Goal: Task Accomplishment & Management: Use online tool/utility

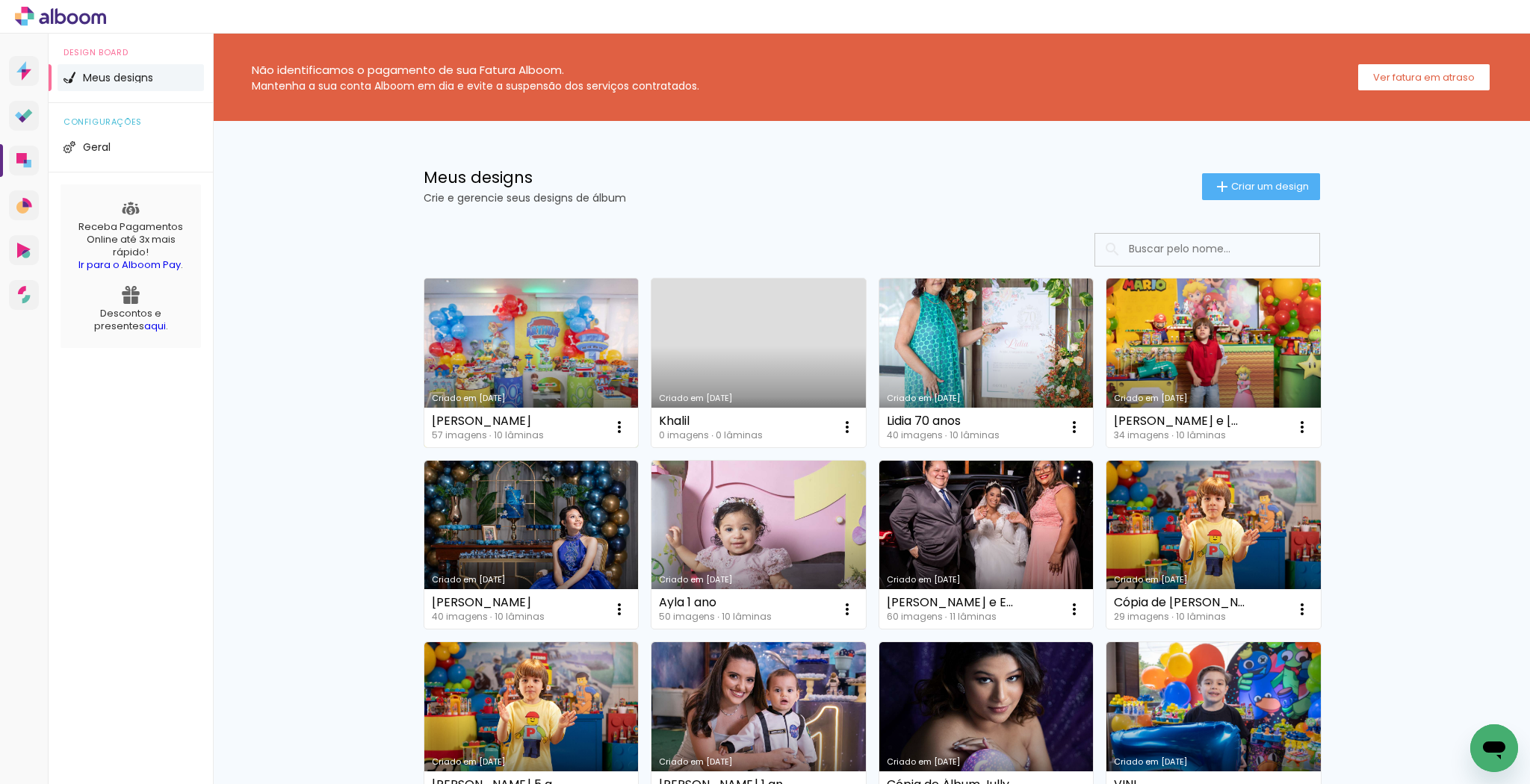
click at [537, 332] on link "Criado em [DATE]" at bounding box center [531, 363] width 214 height 169
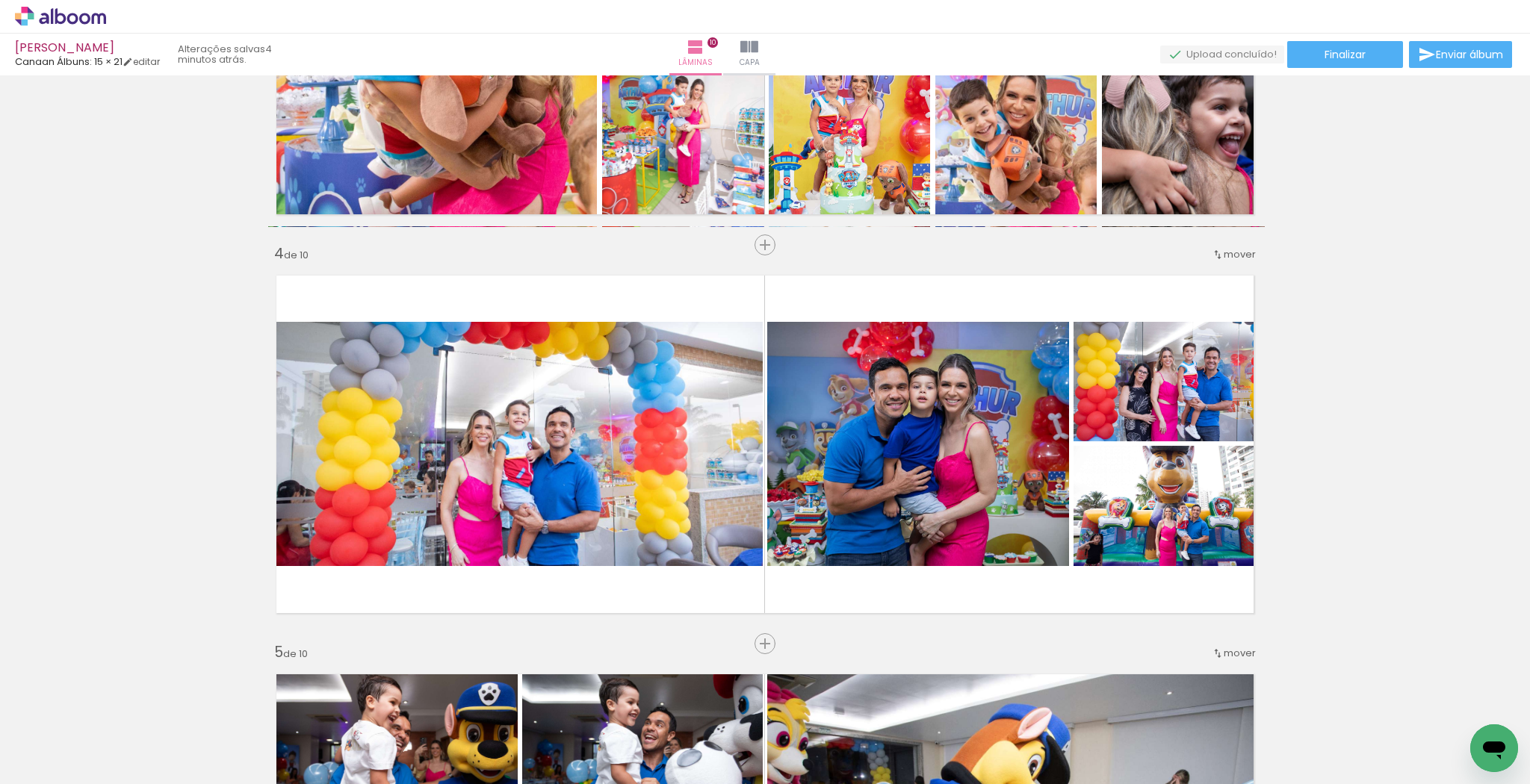
scroll to position [1072, 0]
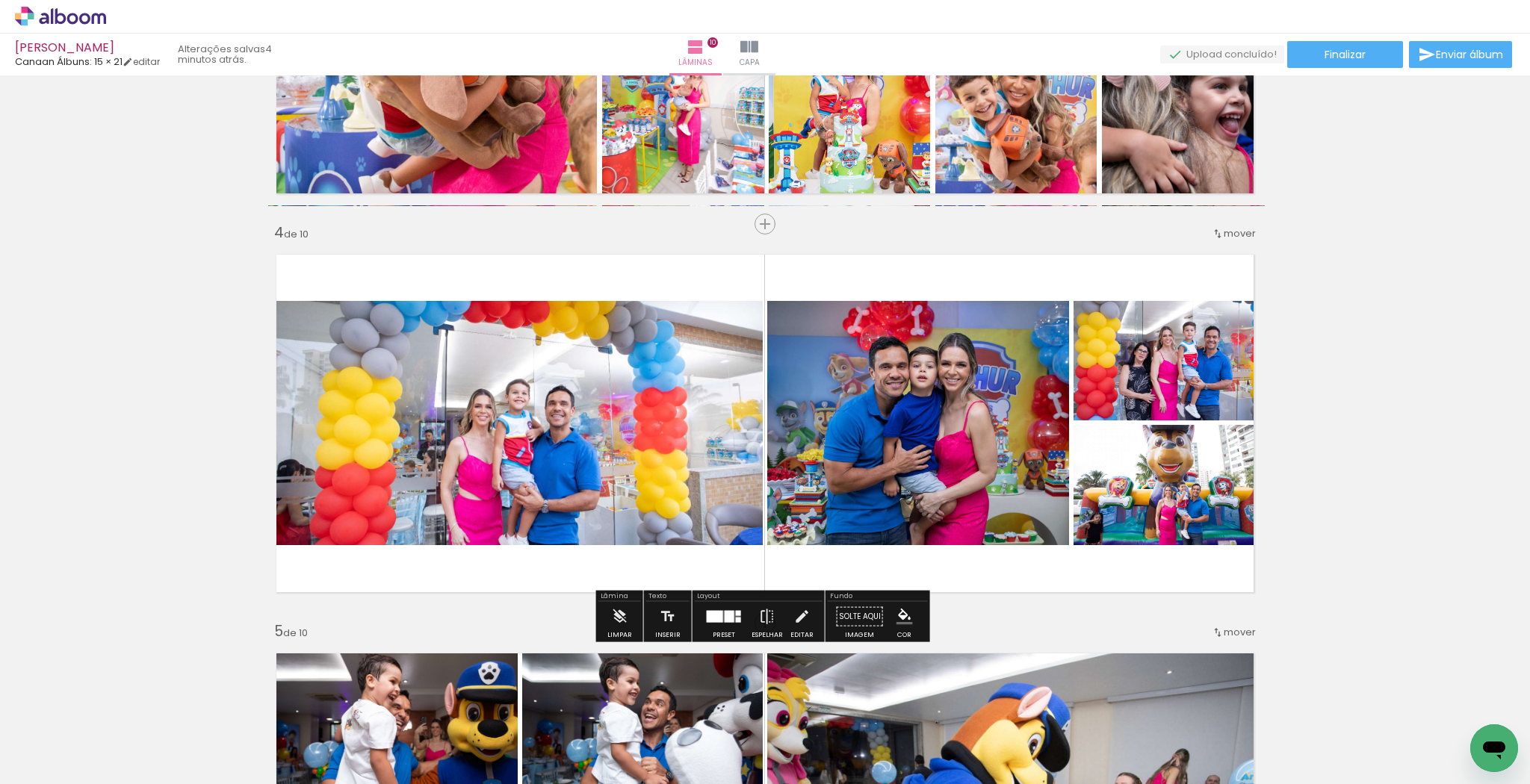
click at [671, 447] on quentale-photo at bounding box center [514, 422] width 498 height 244
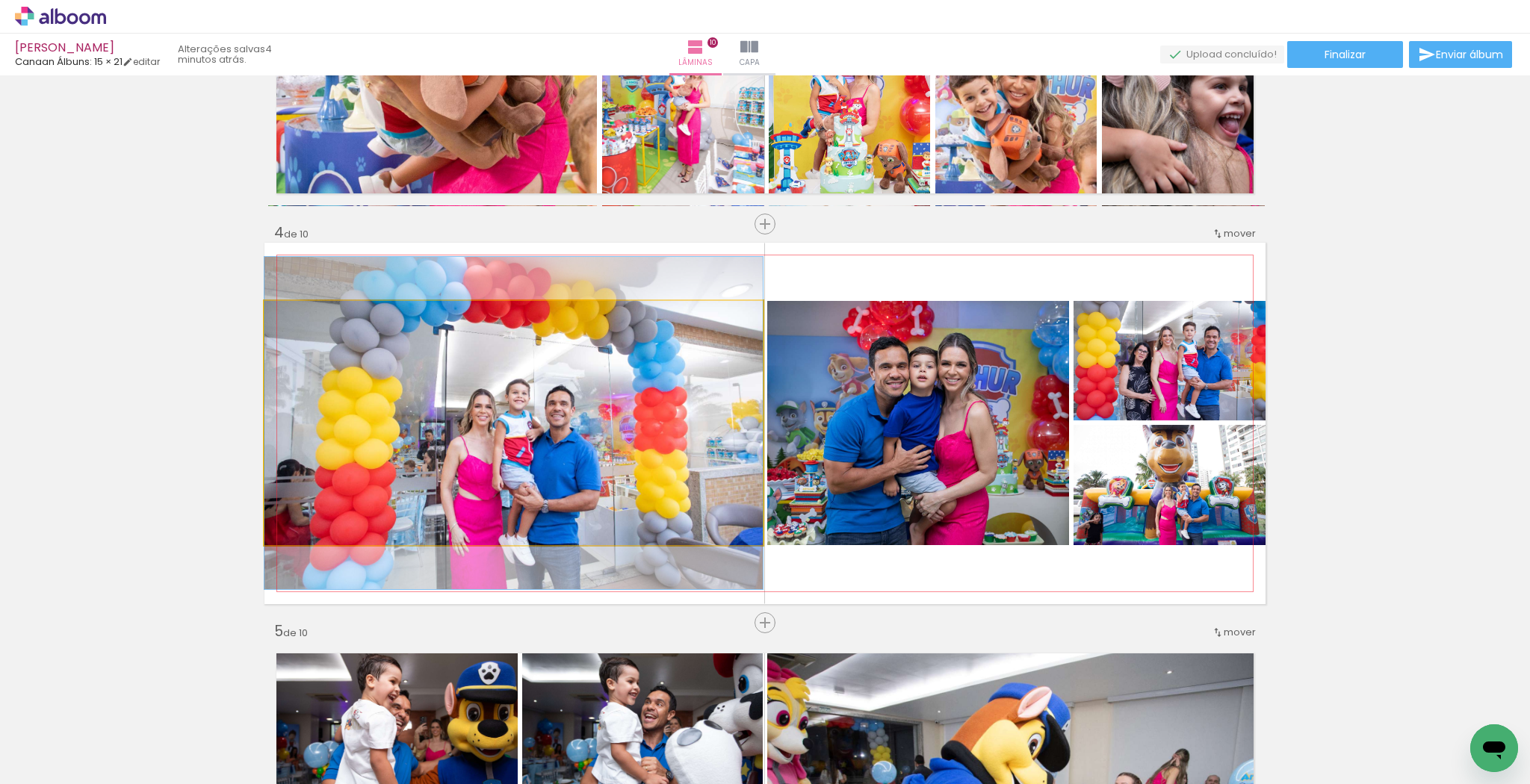
click at [671, 447] on quentale-photo at bounding box center [514, 422] width 498 height 244
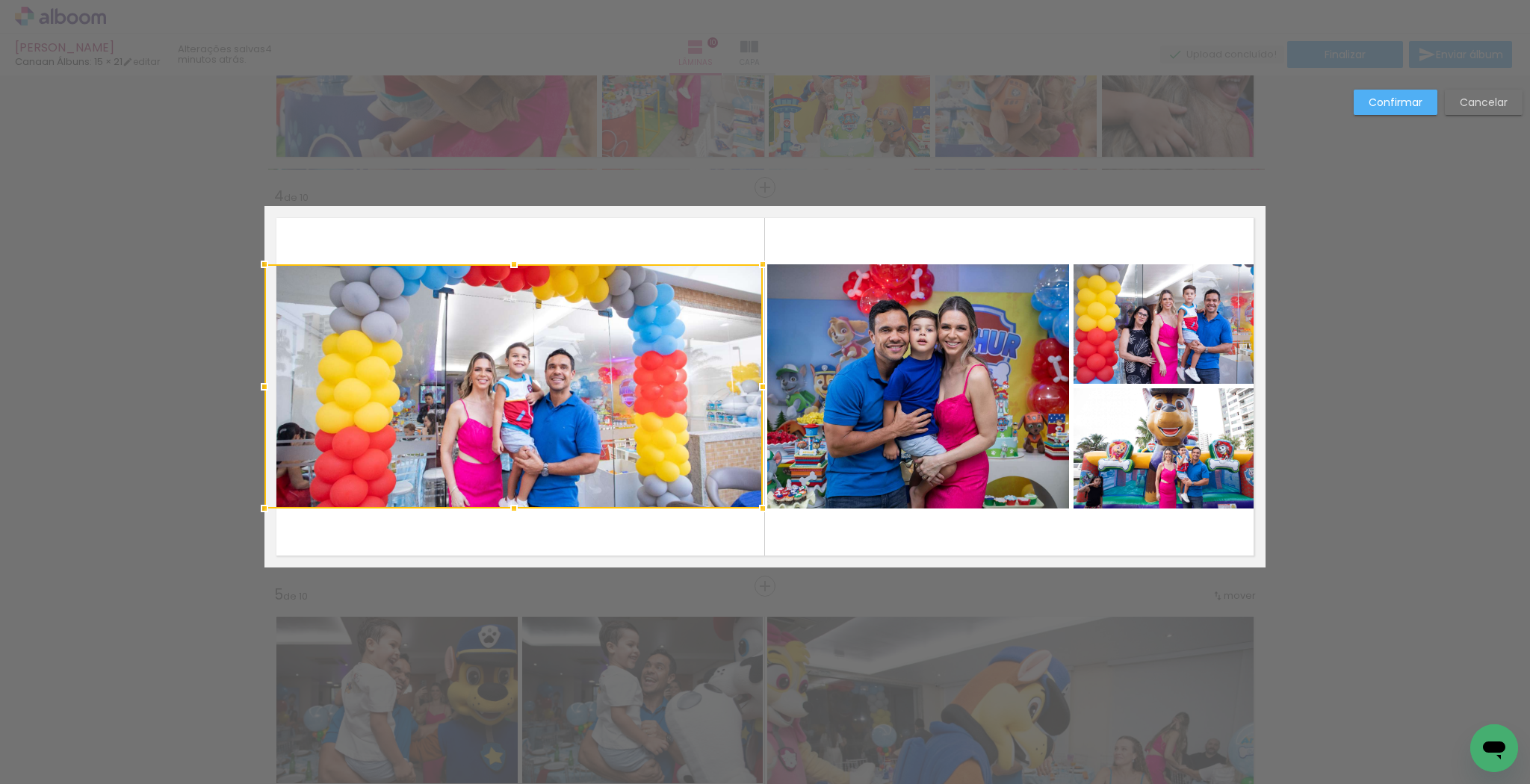
scroll to position [1112, 0]
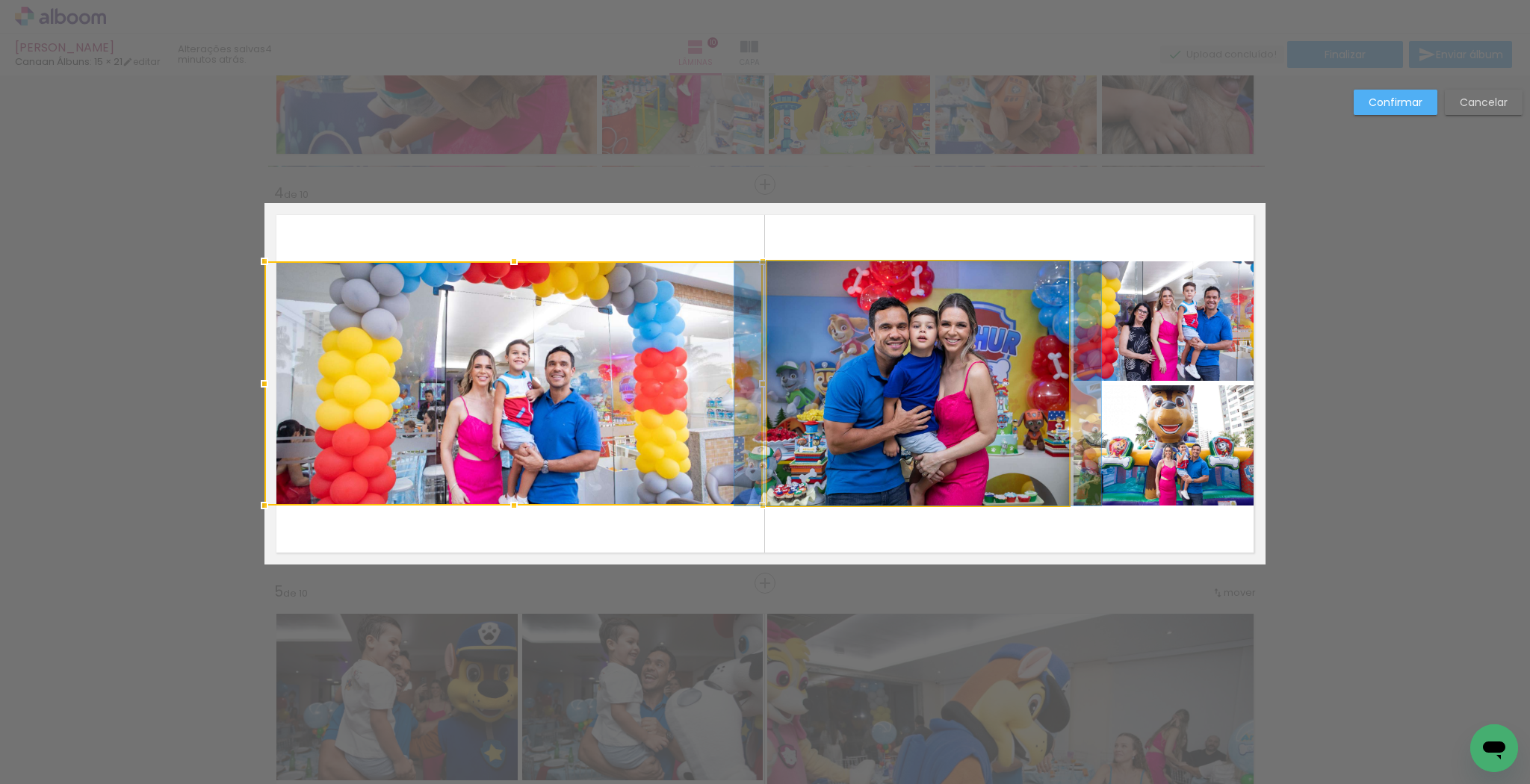
click at [869, 437] on quentale-photo at bounding box center [918, 383] width 301 height 244
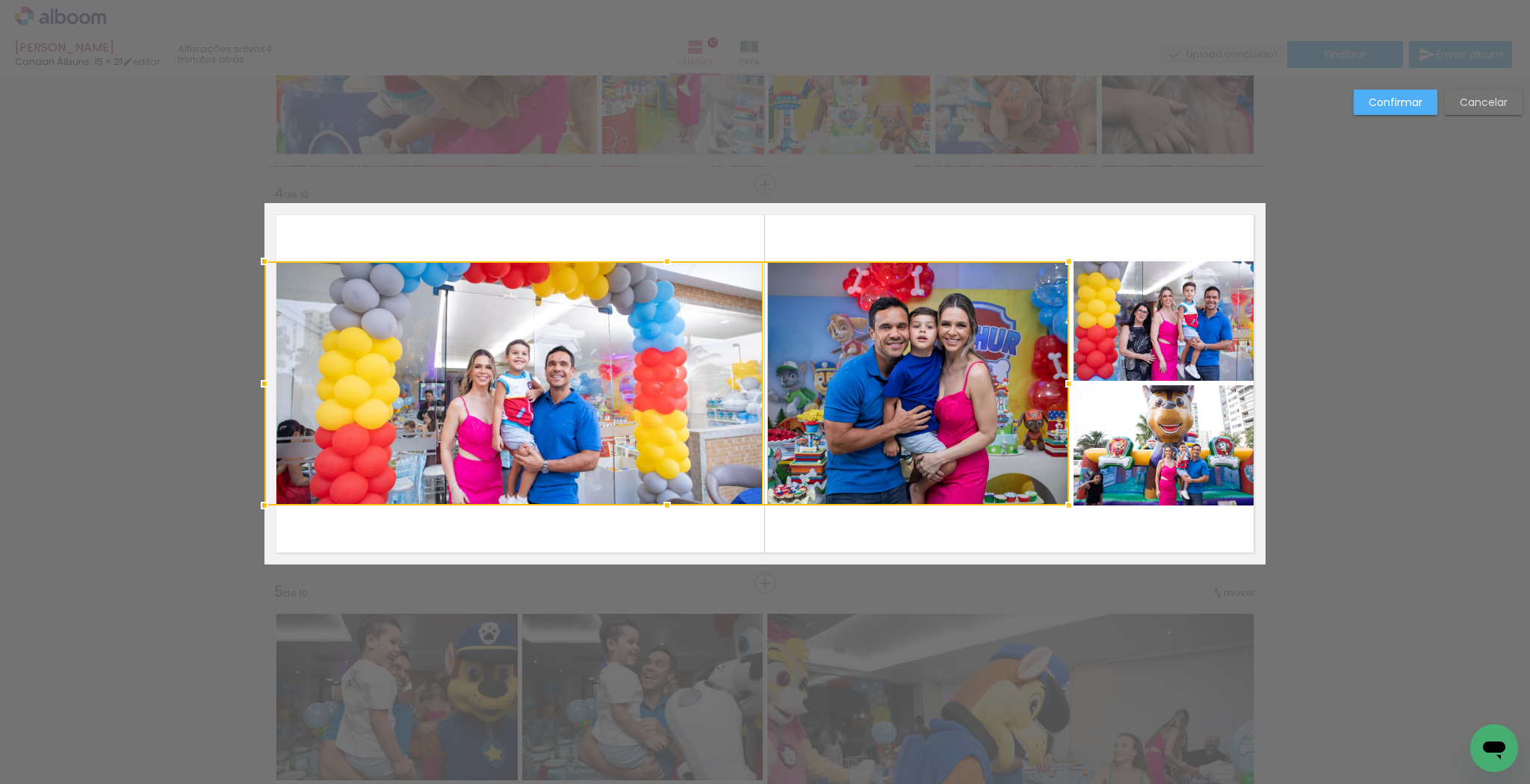
click at [1120, 356] on quentale-photo at bounding box center [1169, 321] width 192 height 119
click at [1129, 462] on div at bounding box center [765, 383] width 1001 height 244
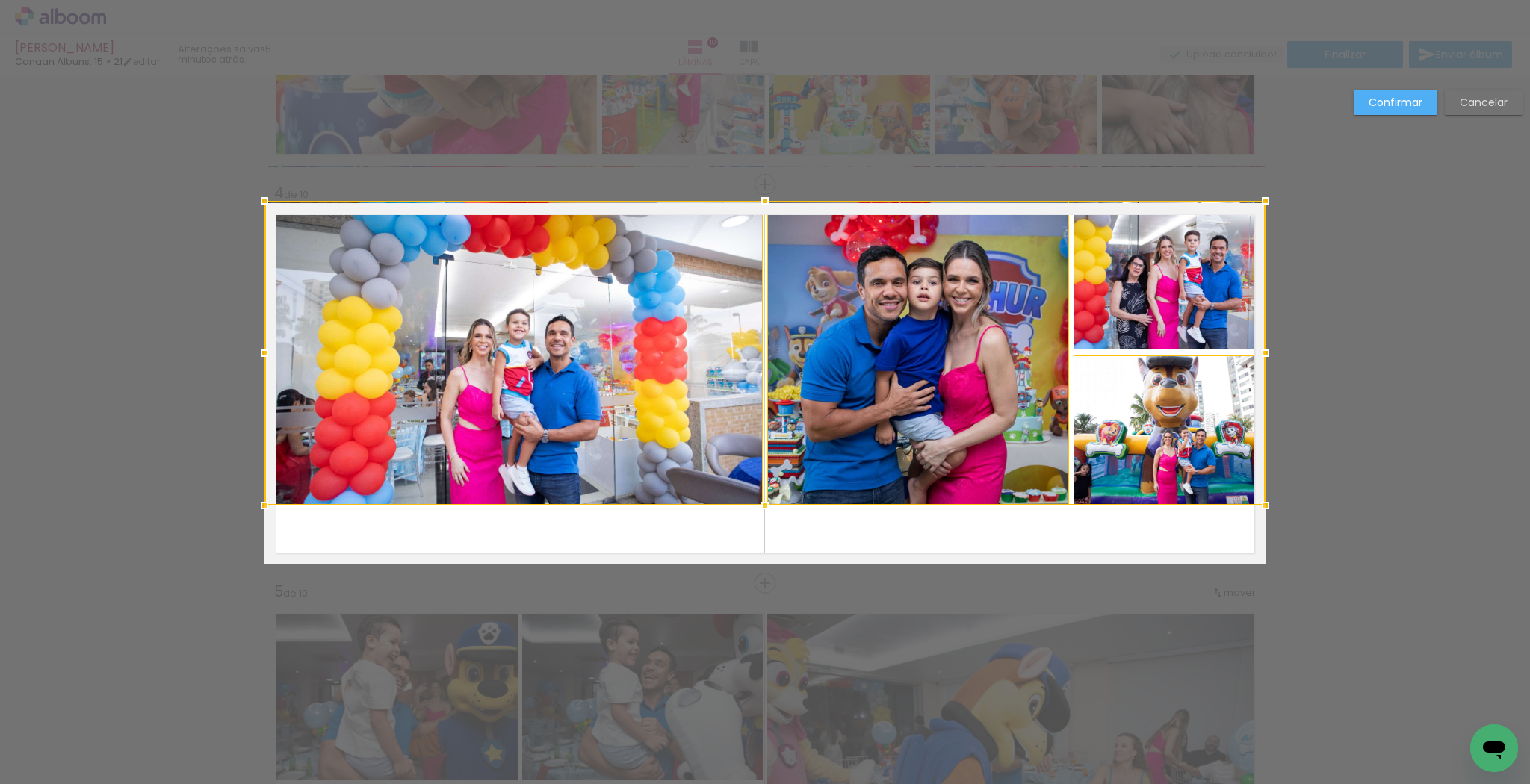
drag, startPoint x: 762, startPoint y: 263, endPoint x: 758, endPoint y: 213, distance: 50.2
click at [758, 213] on div at bounding box center [765, 201] width 30 height 30
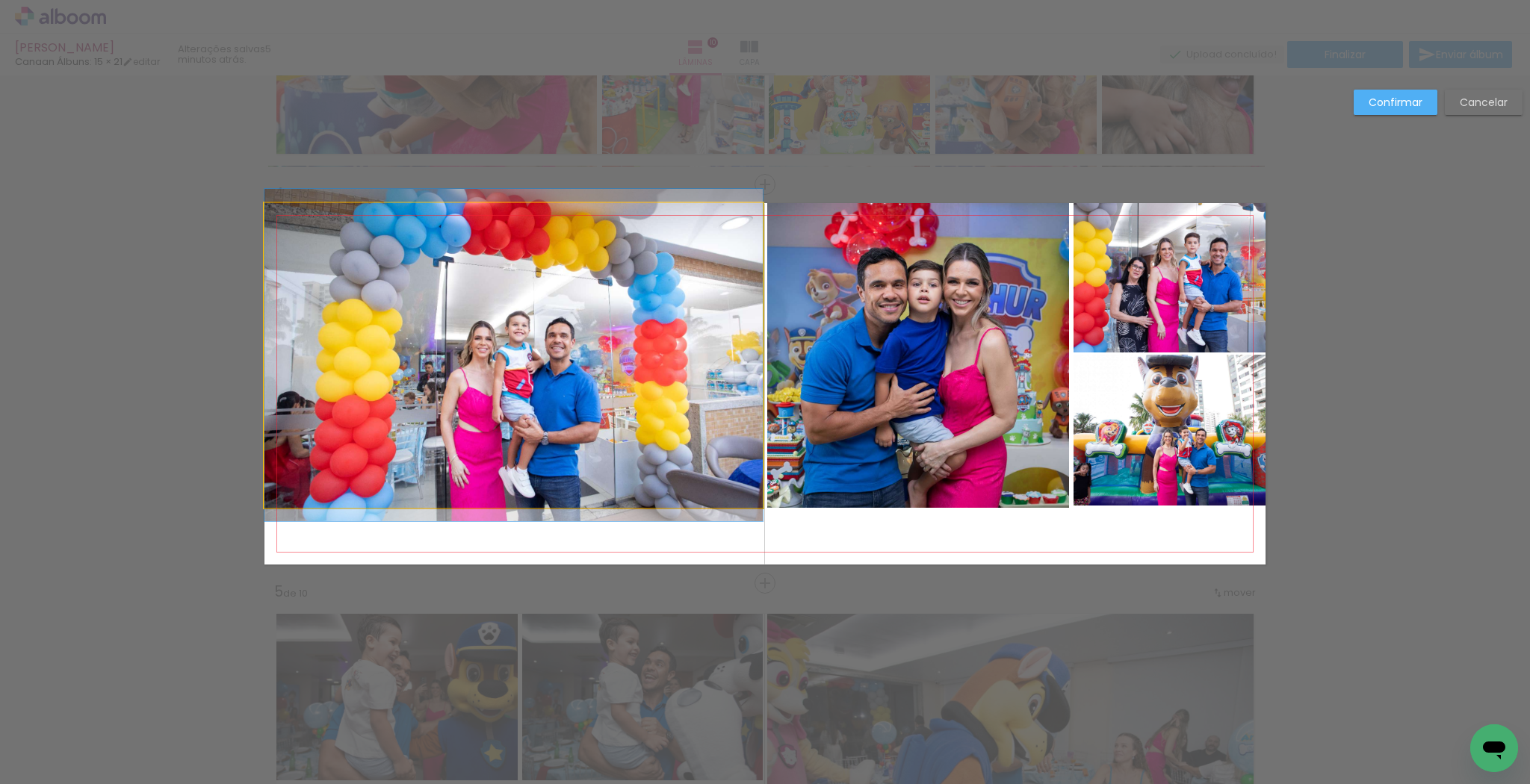
click at [722, 285] on quentale-photo at bounding box center [514, 355] width 498 height 305
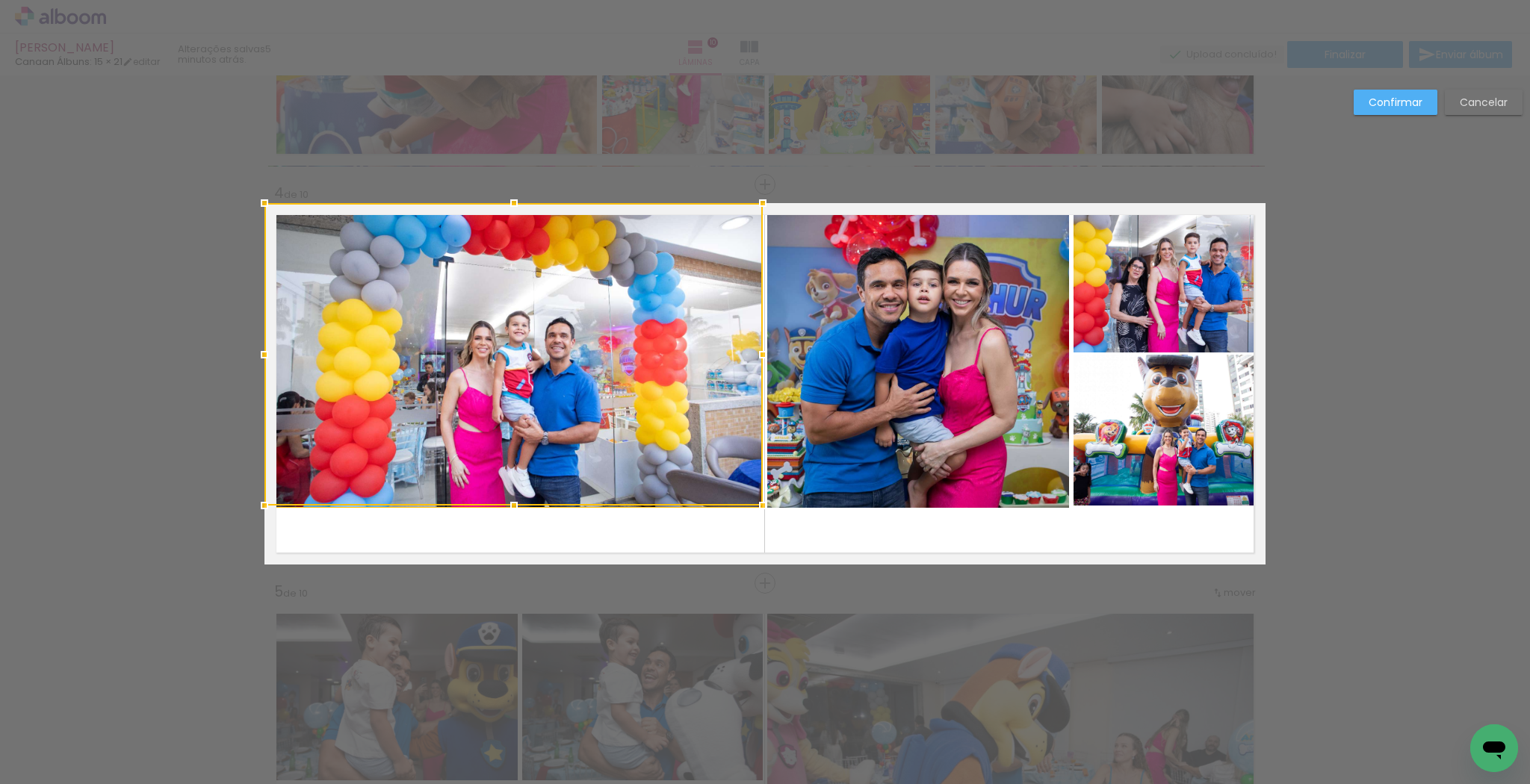
click at [848, 284] on quentale-photo at bounding box center [918, 355] width 301 height 305
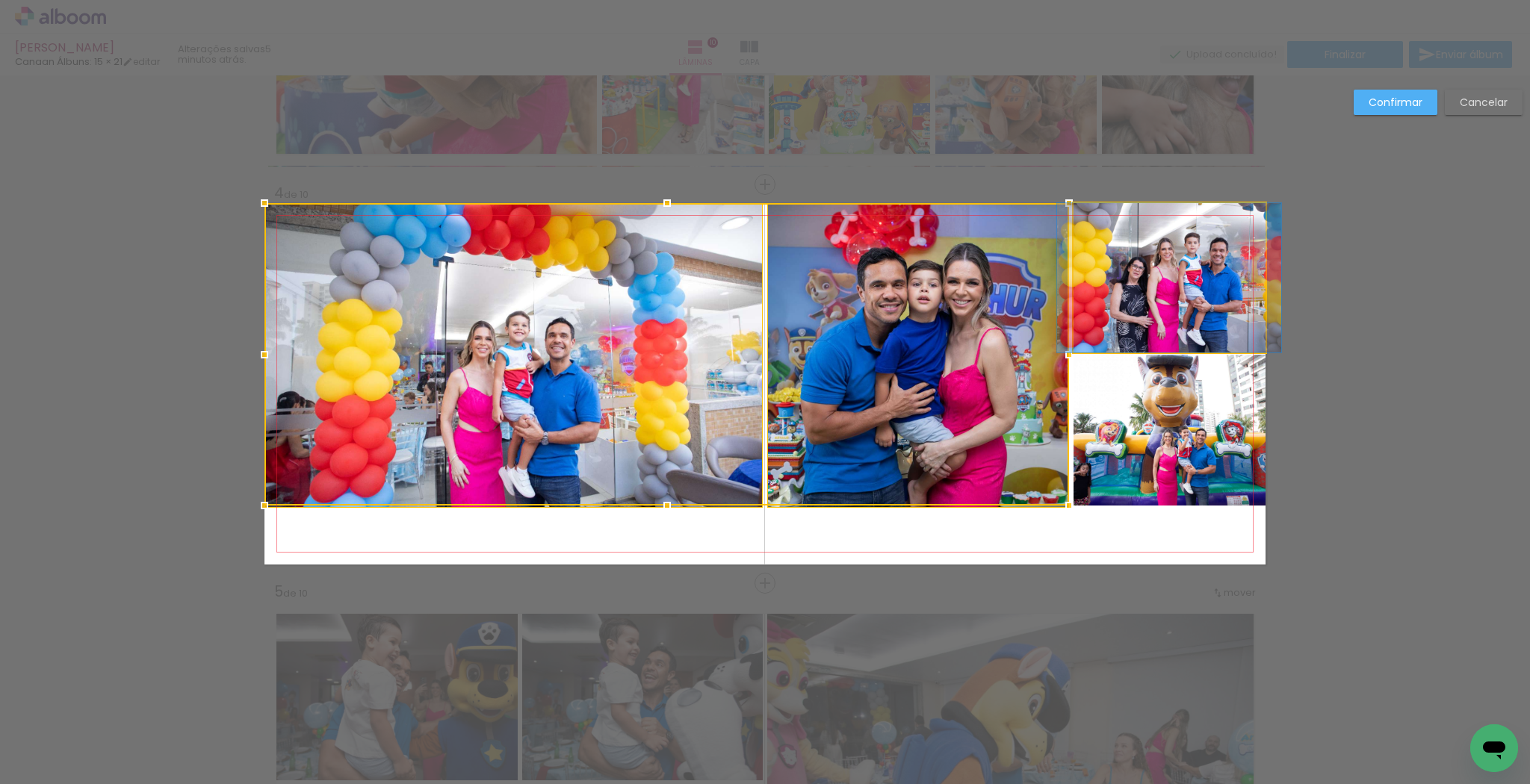
click at [1161, 275] on quentale-photo at bounding box center [1169, 277] width 192 height 149
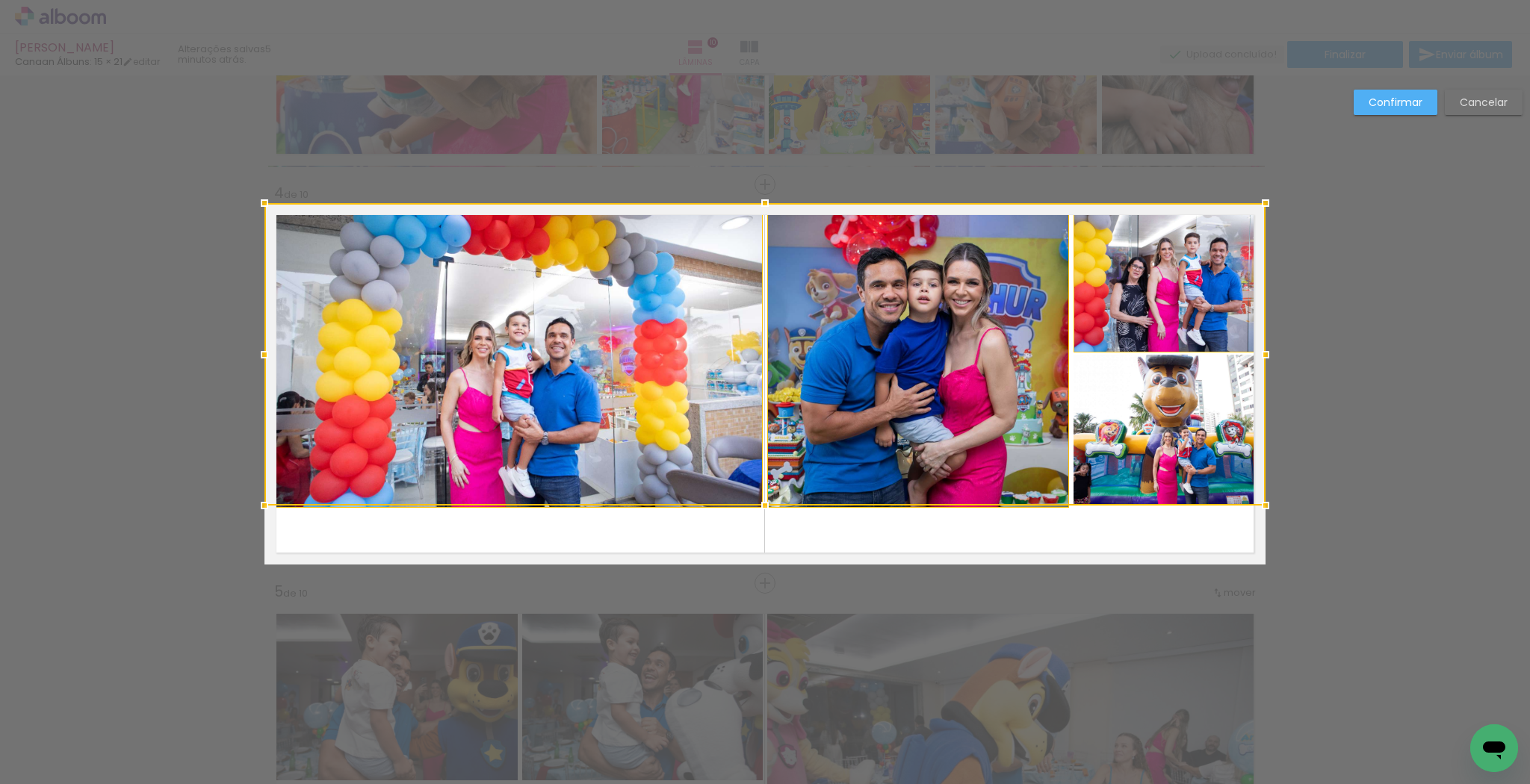
click at [1183, 389] on div at bounding box center [765, 354] width 1001 height 302
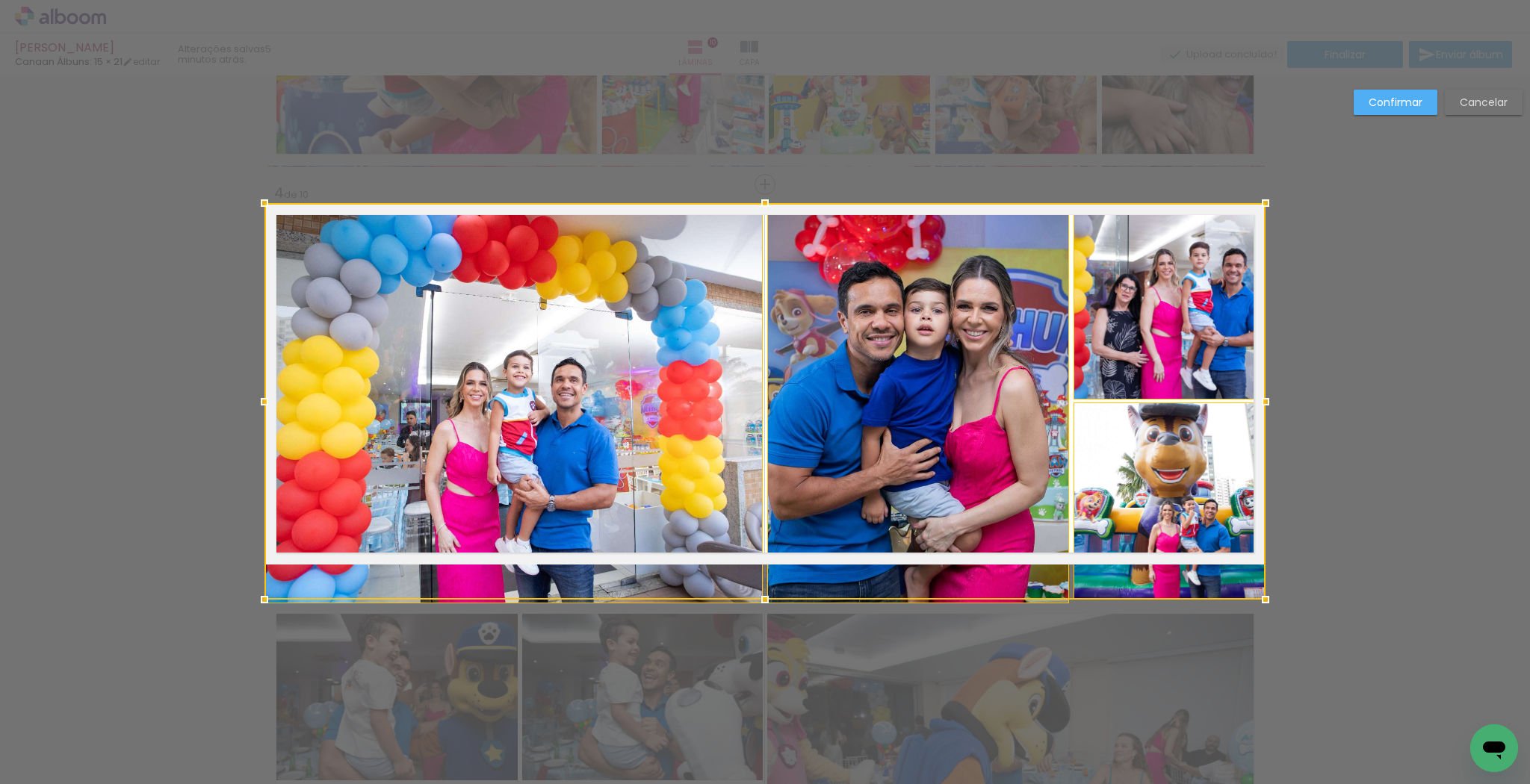
drag, startPoint x: 762, startPoint y: 506, endPoint x: 762, endPoint y: 519, distance: 13.0
click at [762, 519] on div at bounding box center [765, 401] width 1001 height 397
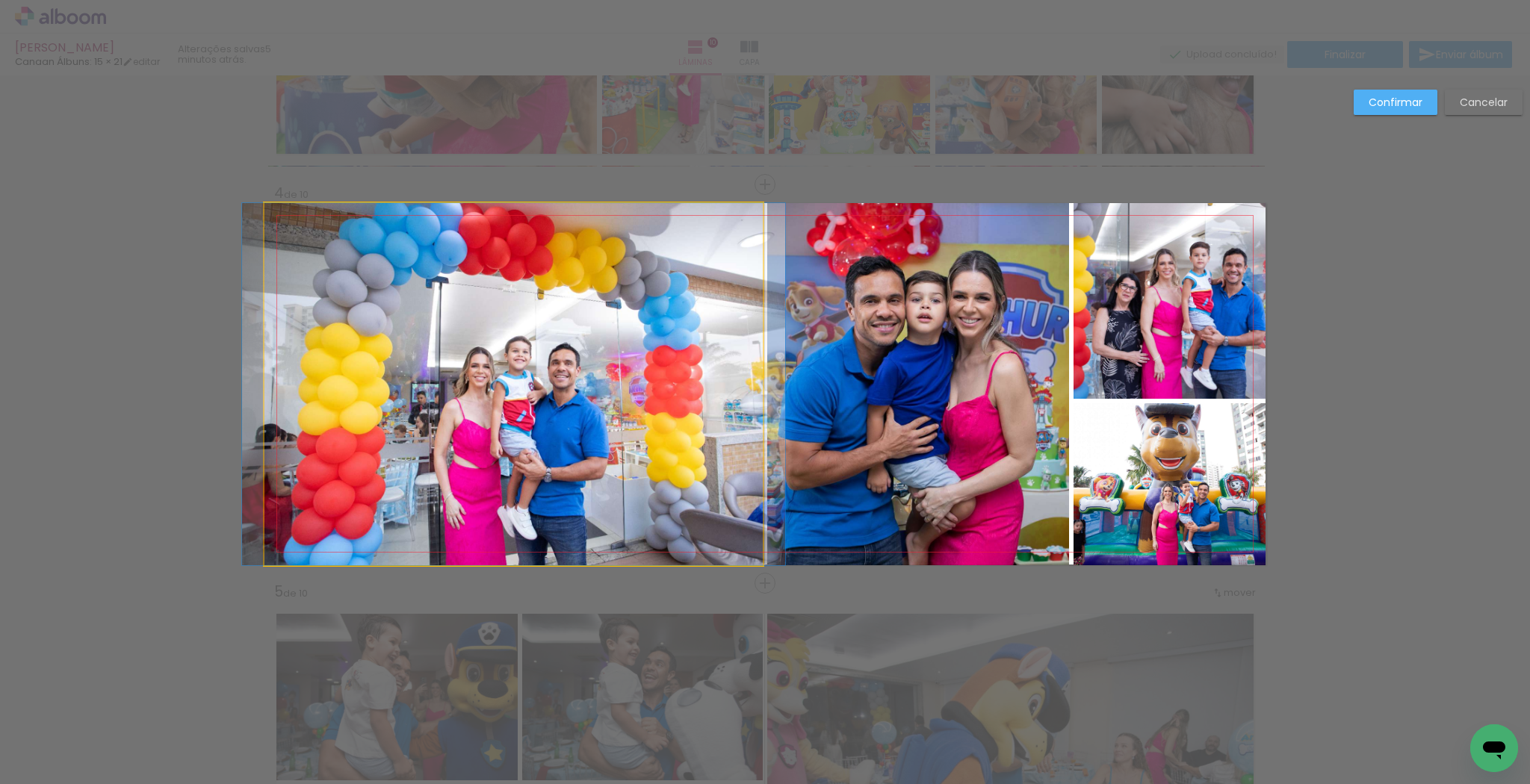
click at [718, 403] on quentale-photo at bounding box center [514, 384] width 498 height 362
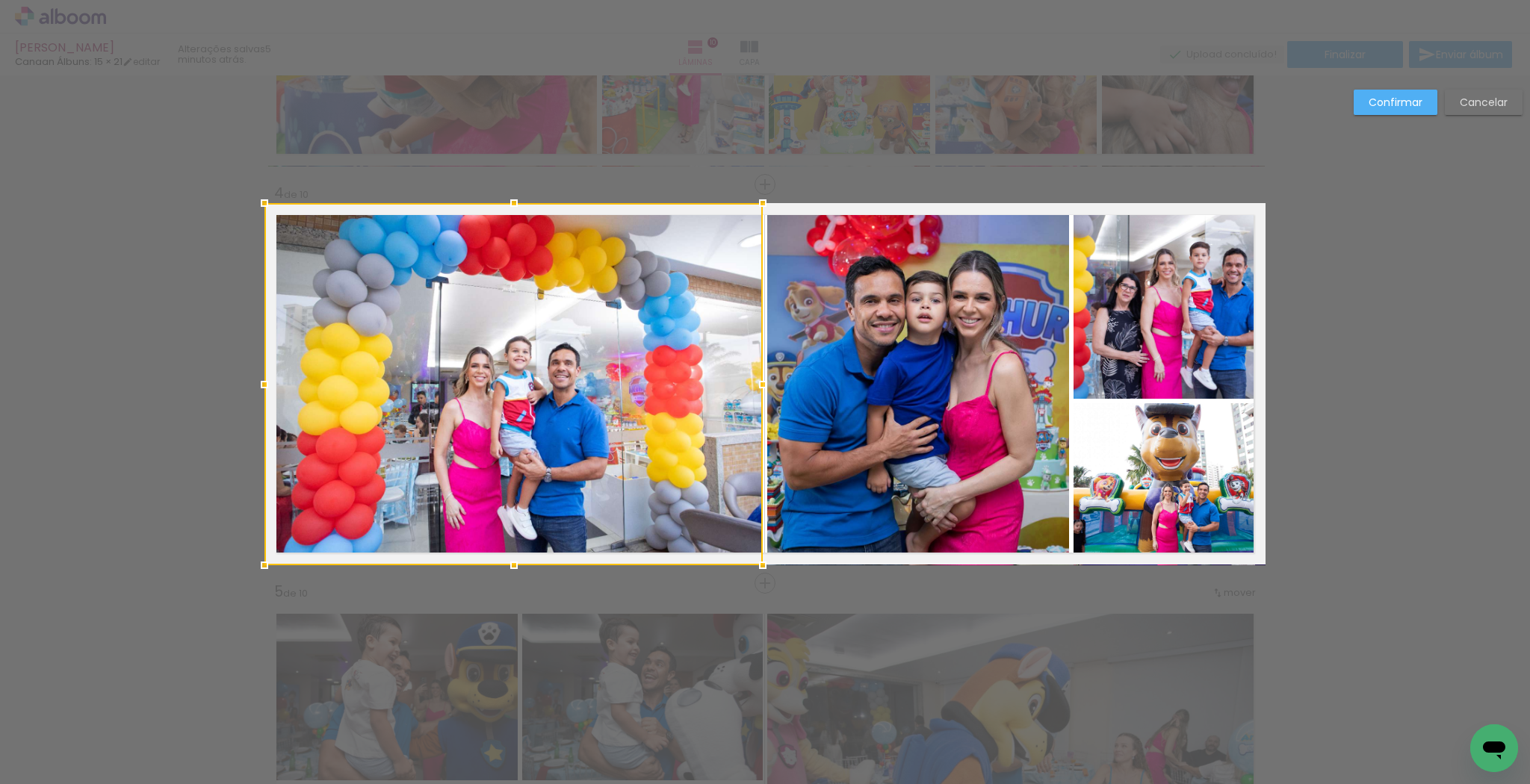
click at [726, 401] on div at bounding box center [514, 384] width 498 height 362
click at [891, 401] on quentale-photo at bounding box center [918, 384] width 301 height 362
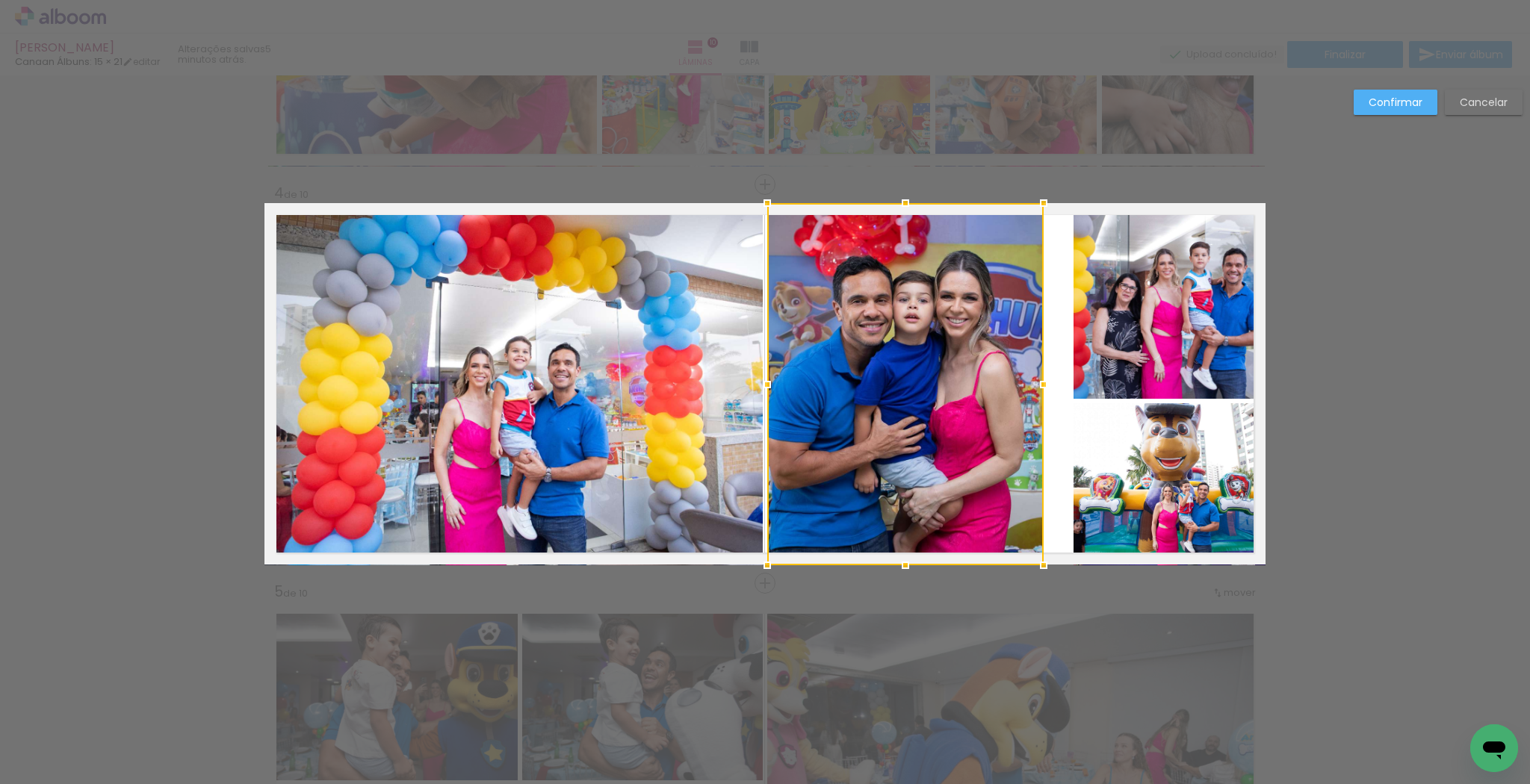
drag, startPoint x: 1061, startPoint y: 386, endPoint x: 1079, endPoint y: 387, distance: 18.0
click at [1036, 386] on div at bounding box center [1043, 384] width 30 height 30
click at [1154, 365] on quentale-photo at bounding box center [1169, 301] width 192 height 196
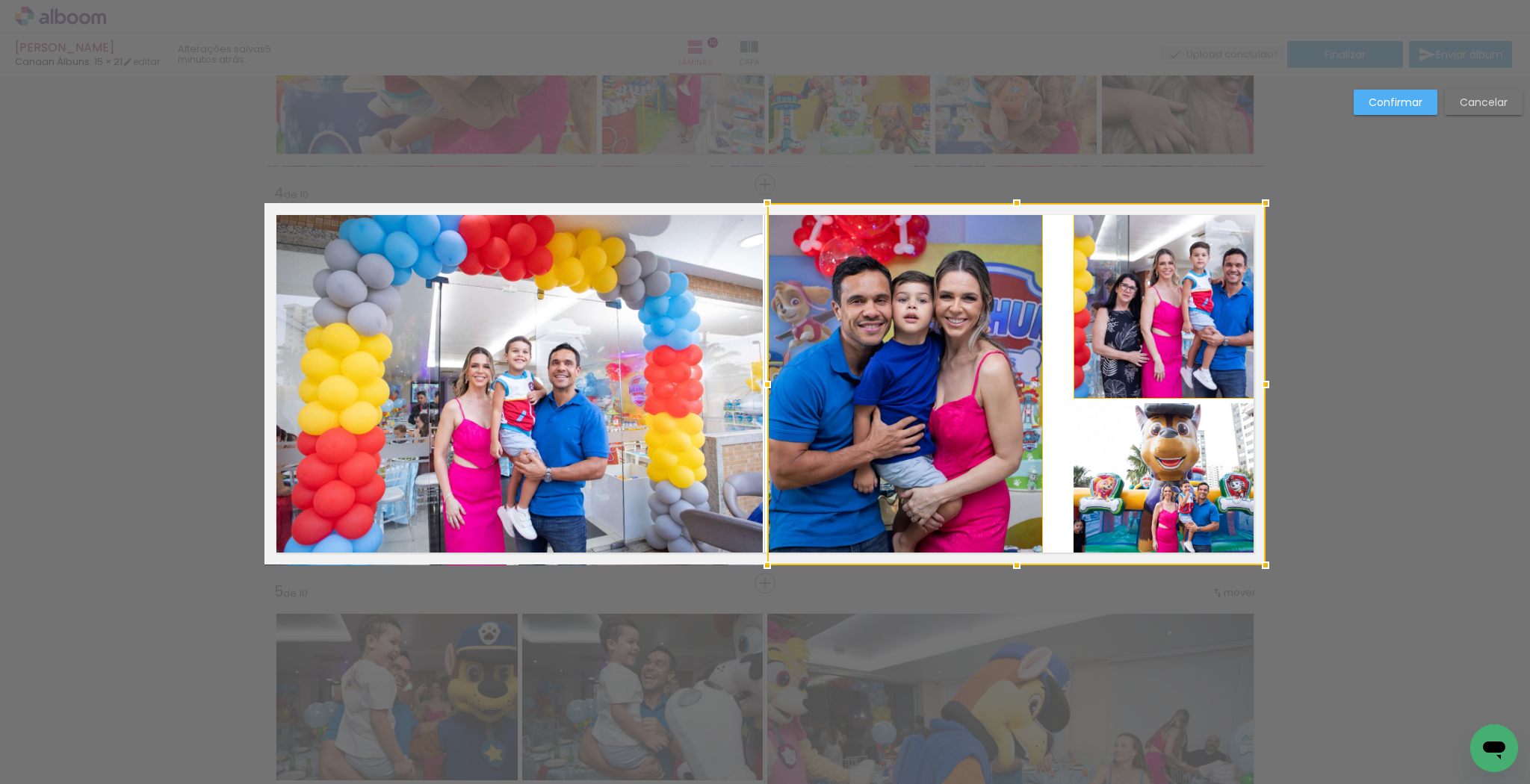
click at [1136, 447] on div at bounding box center [1016, 384] width 498 height 362
click at [1207, 373] on div at bounding box center [1016, 384] width 498 height 362
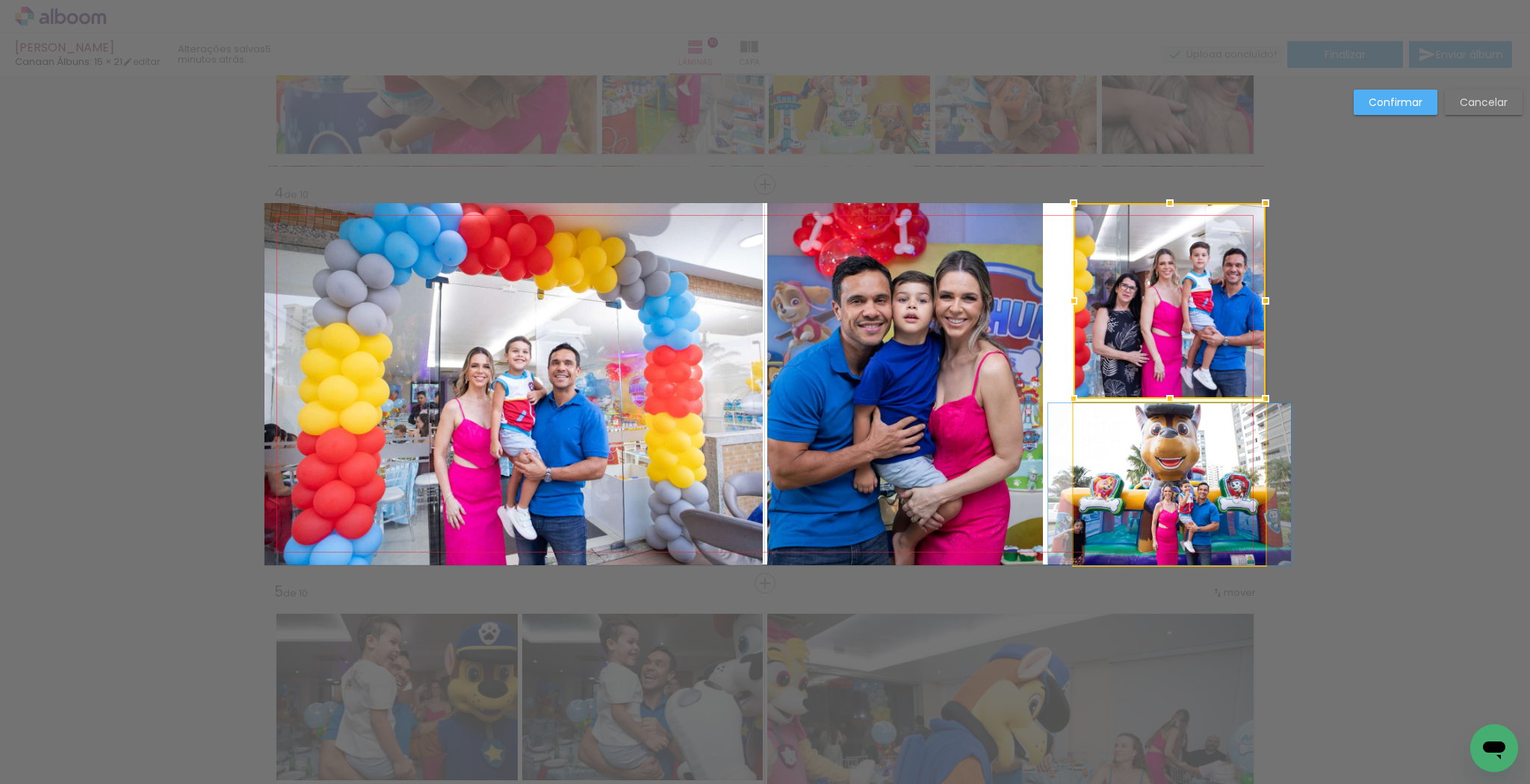
click at [1134, 444] on quentale-photo at bounding box center [1169, 484] width 192 height 162
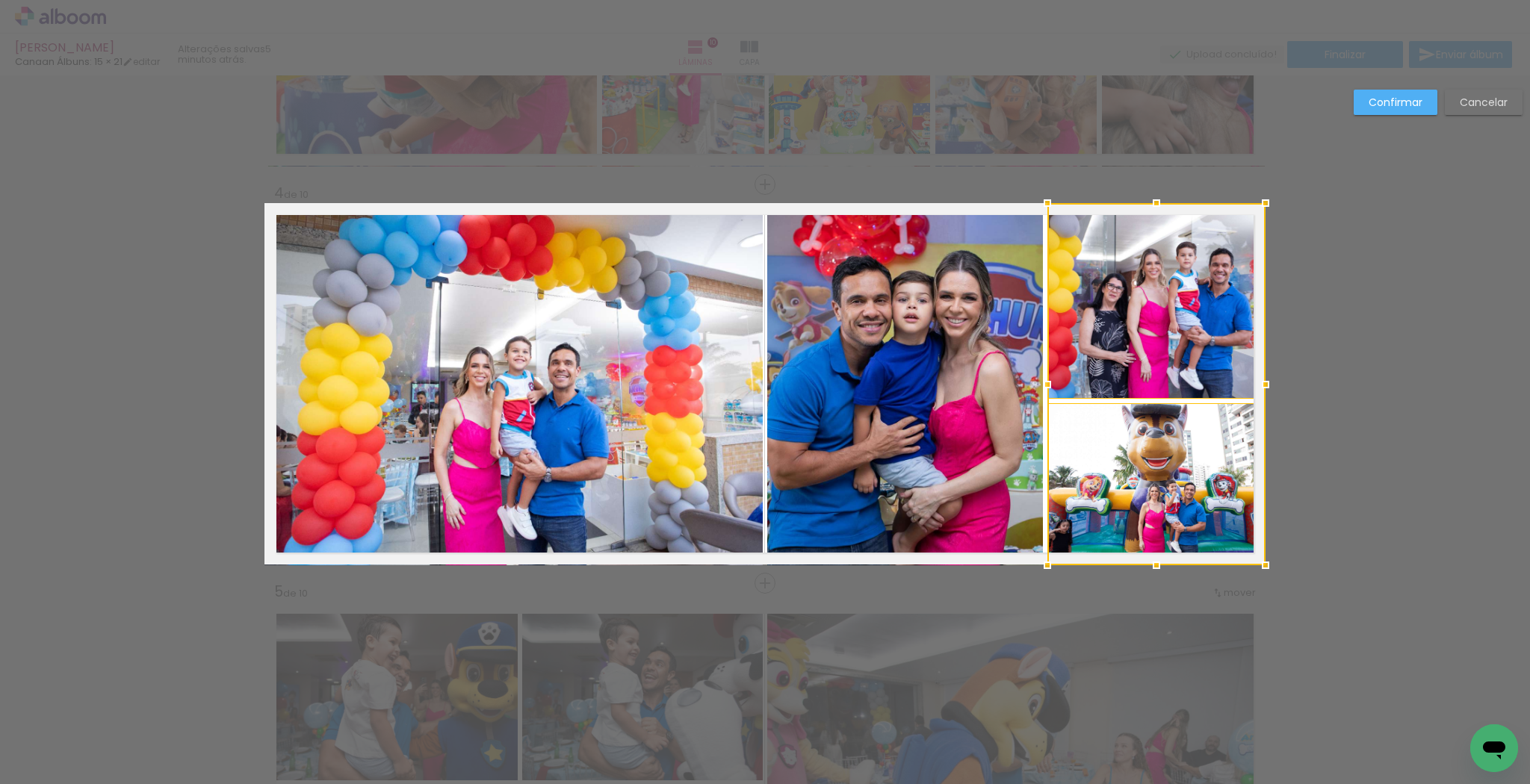
drag, startPoint x: 1069, startPoint y: 387, endPoint x: 1043, endPoint y: 386, distance: 26.0
click at [1043, 386] on div at bounding box center [1047, 384] width 30 height 30
click at [1364, 109] on paper-button "Confirmar" at bounding box center [1395, 102] width 84 height 26
